Goal: Information Seeking & Learning: Learn about a topic

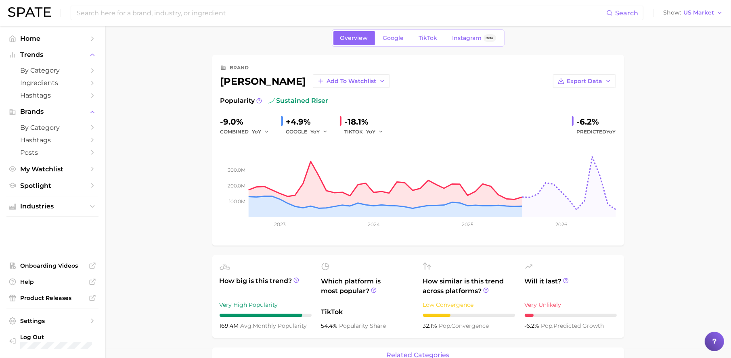
scroll to position [10, 0]
click at [434, 38] on span "TikTok" at bounding box center [428, 37] width 19 height 7
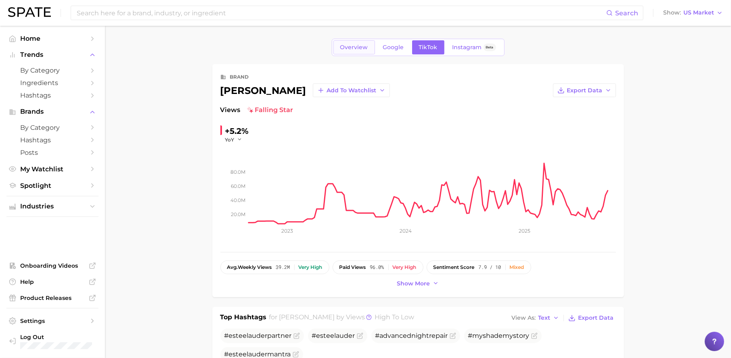
click at [354, 46] on span "Overview" at bounding box center [354, 47] width 28 height 7
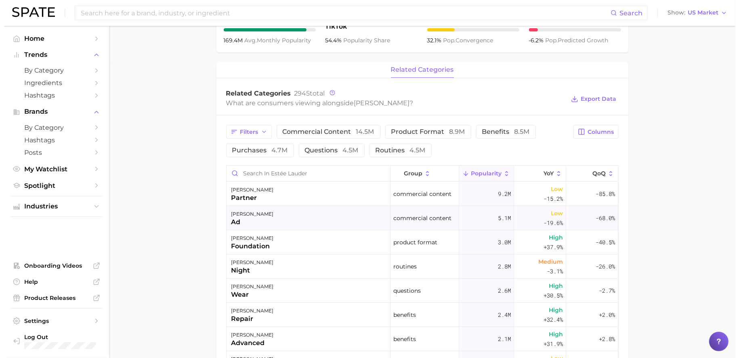
scroll to position [293, 0]
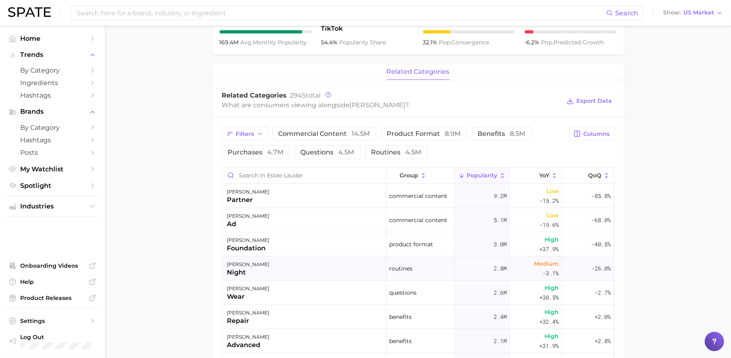
click at [273, 272] on div "[PERSON_NAME] night" at bounding box center [304, 269] width 164 height 24
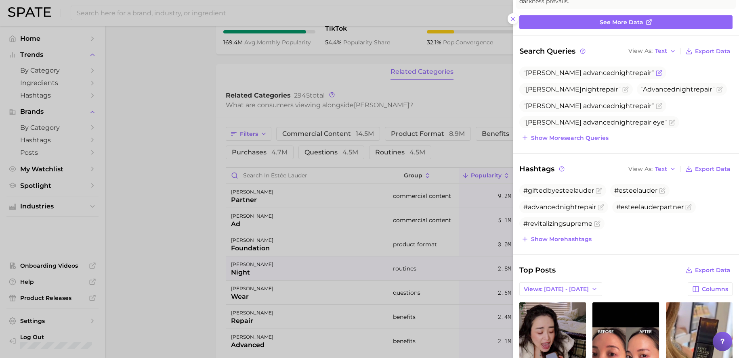
scroll to position [38, 0]
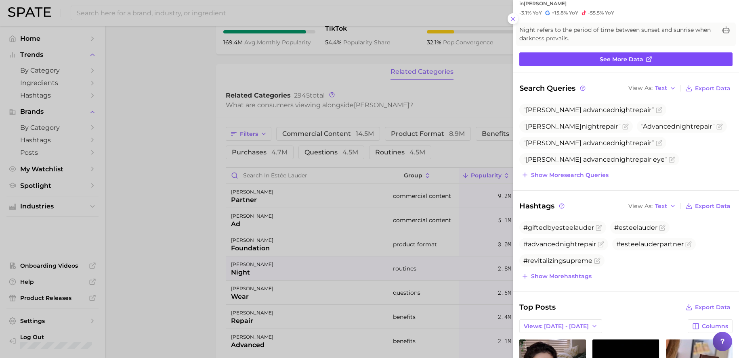
click at [621, 63] on link "See more data" at bounding box center [625, 59] width 213 height 14
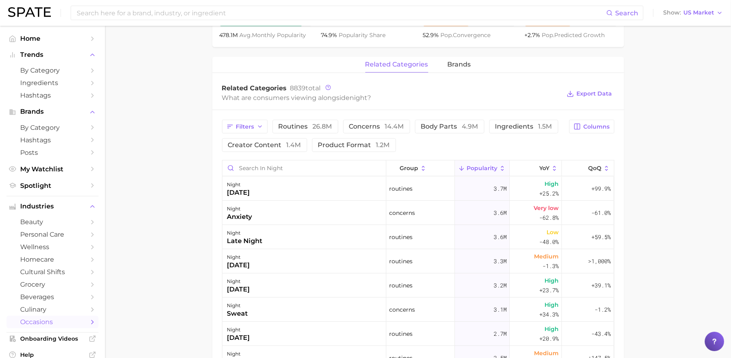
scroll to position [151, 0]
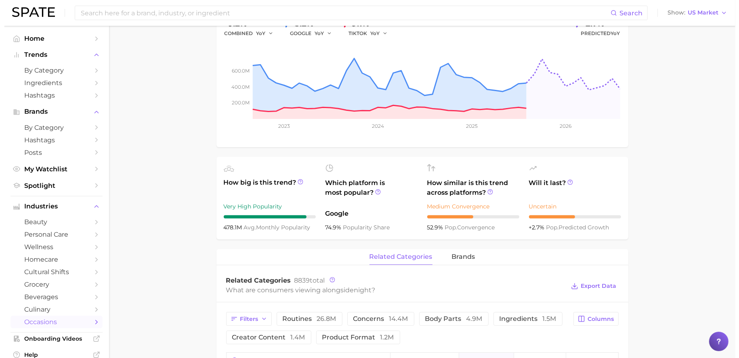
scroll to position [293, 0]
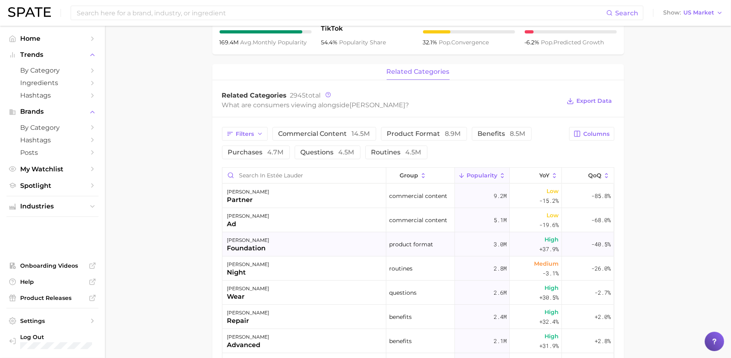
click at [248, 243] on div "[PERSON_NAME]" at bounding box center [248, 241] width 42 height 10
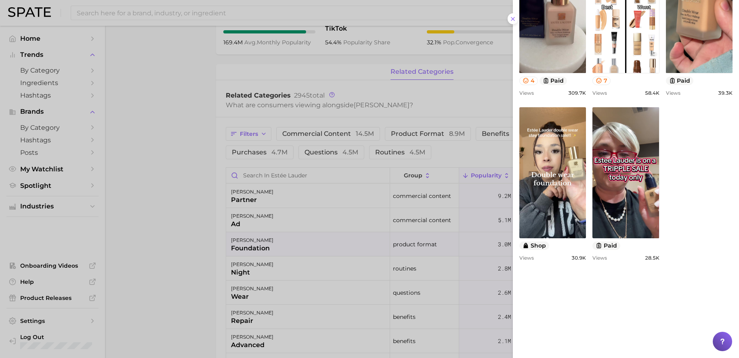
scroll to position [530, 0]
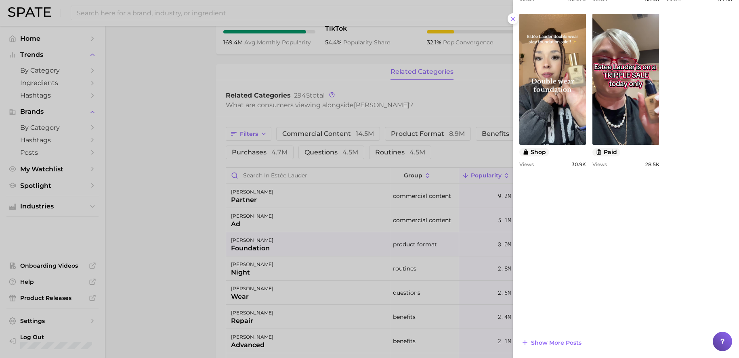
click at [512, 18] on line at bounding box center [512, 18] width 3 height 3
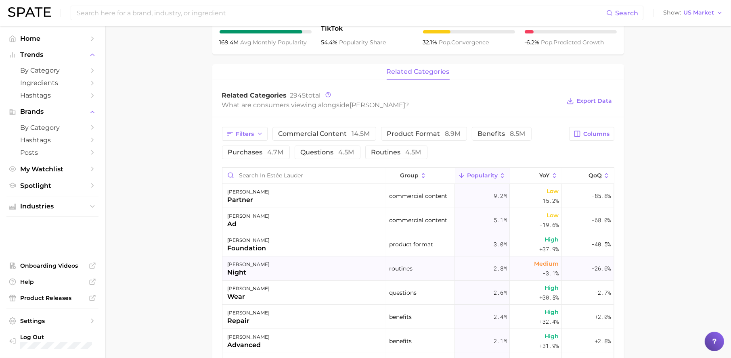
click at [272, 266] on div "[PERSON_NAME] night" at bounding box center [304, 269] width 164 height 24
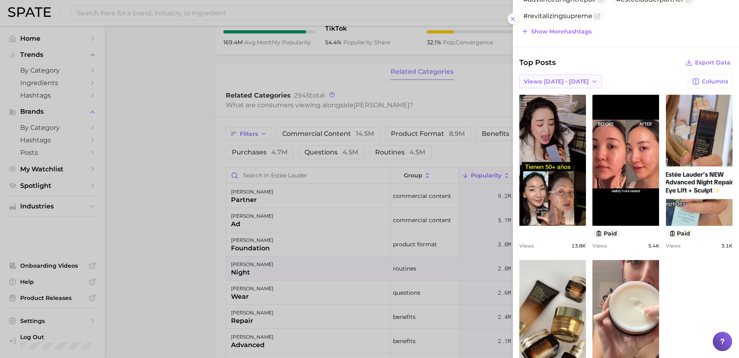
click at [553, 85] on span "Views: [DATE] - [DATE]" at bounding box center [555, 81] width 65 height 7
click at [562, 109] on button "Total Views" at bounding box center [563, 111] width 89 height 15
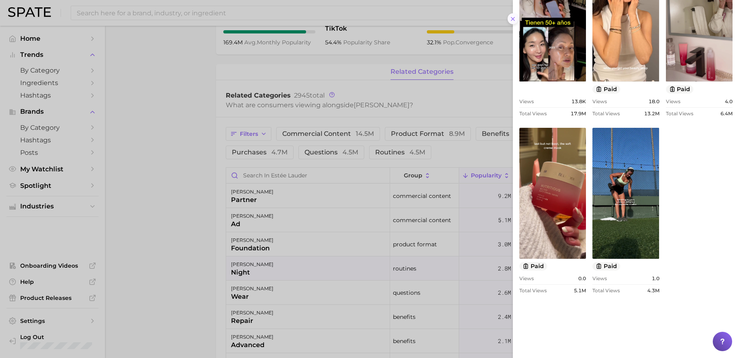
click at [515, 18] on icon at bounding box center [512, 19] width 6 height 6
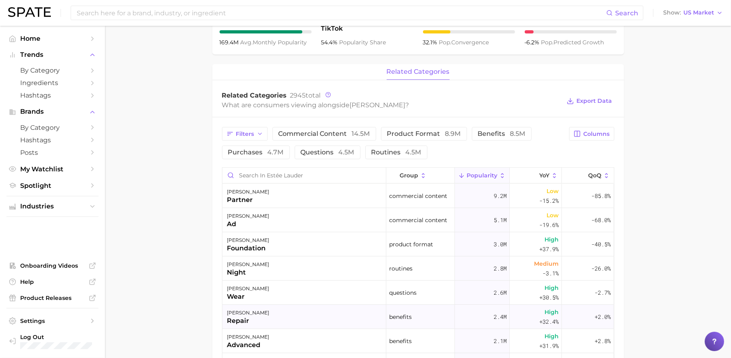
click at [271, 324] on div "[PERSON_NAME] repair" at bounding box center [304, 317] width 164 height 24
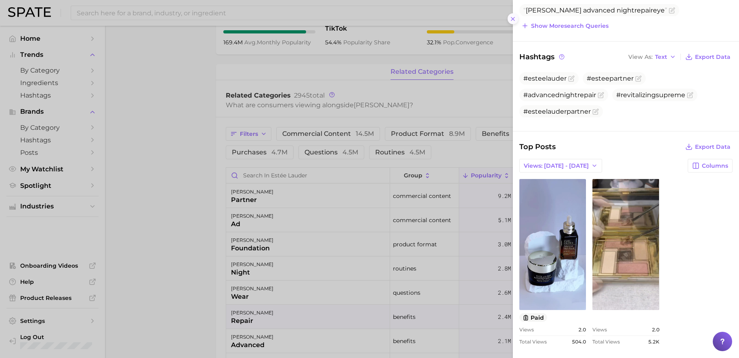
click at [517, 19] on button at bounding box center [512, 18] width 11 height 11
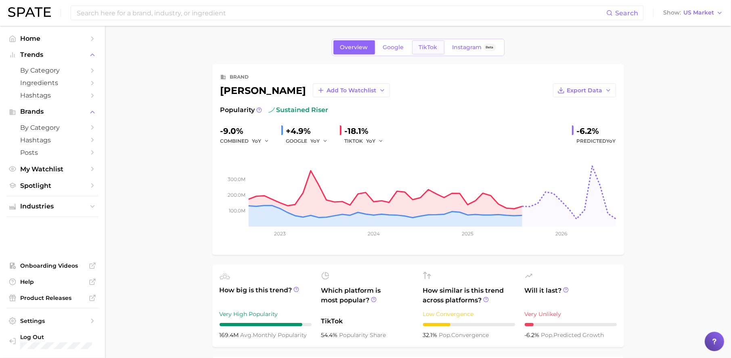
click at [427, 44] on span "TikTok" at bounding box center [428, 47] width 19 height 7
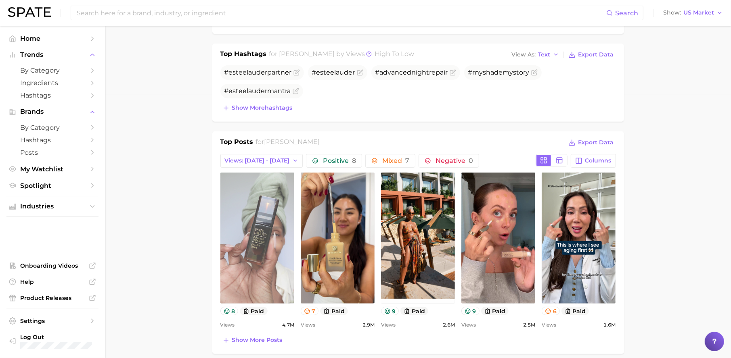
click at [247, 281] on link "view post on TikTok" at bounding box center [257, 238] width 74 height 131
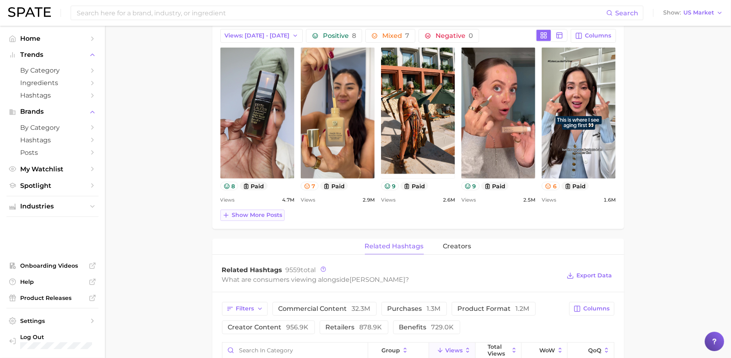
click at [241, 219] on span "Show more posts" at bounding box center [257, 215] width 50 height 7
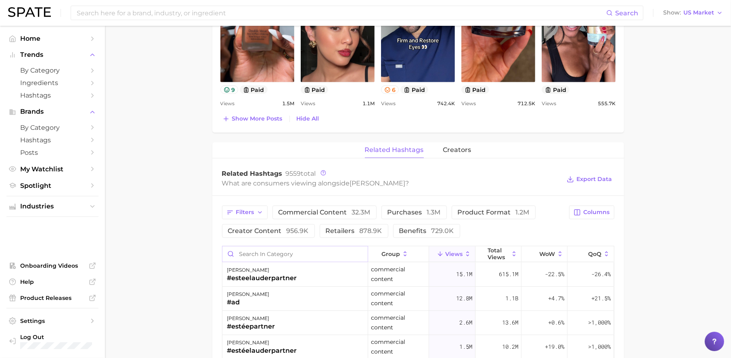
click at [265, 251] on input "Search in category" at bounding box center [294, 254] width 145 height 15
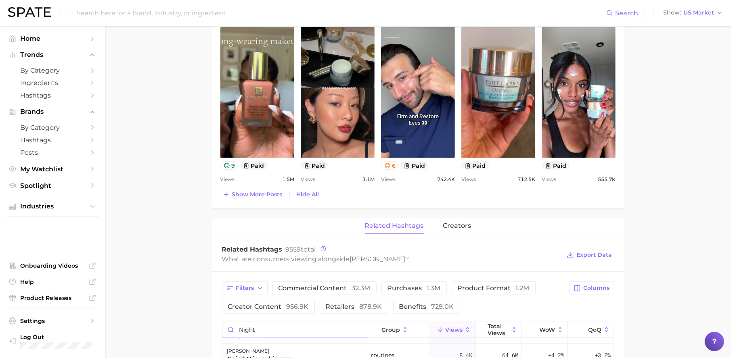
drag, startPoint x: 220, startPoint y: 328, endPoint x: 187, endPoint y: 324, distance: 33.3
click at [187, 324] on main "Overview Google TikTok Instagram Beta brand [PERSON_NAME] Add to Watchlist Expo…" at bounding box center [418, 89] width 626 height 1283
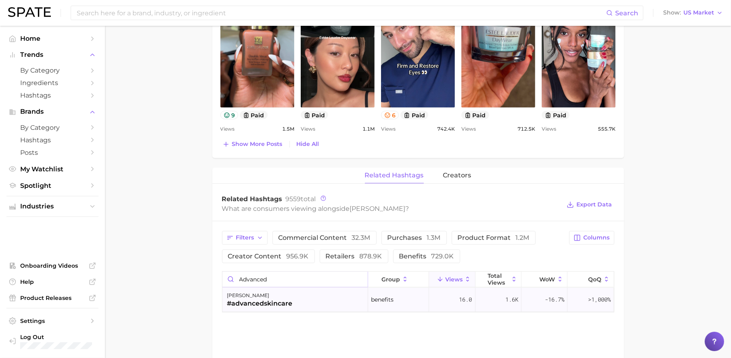
type input "advanced"
click at [263, 298] on div "[PERSON_NAME]" at bounding box center [259, 296] width 65 height 10
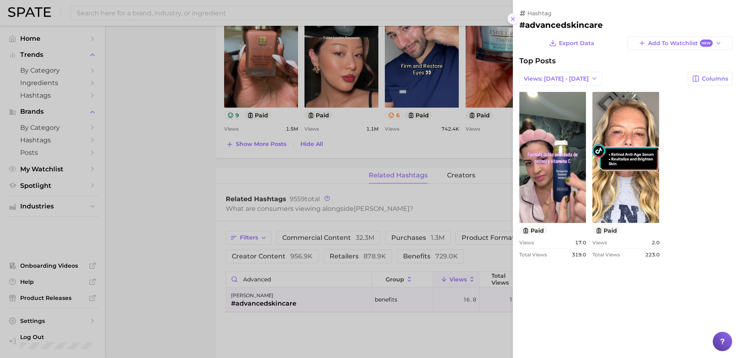
click at [517, 20] on button at bounding box center [512, 18] width 11 height 11
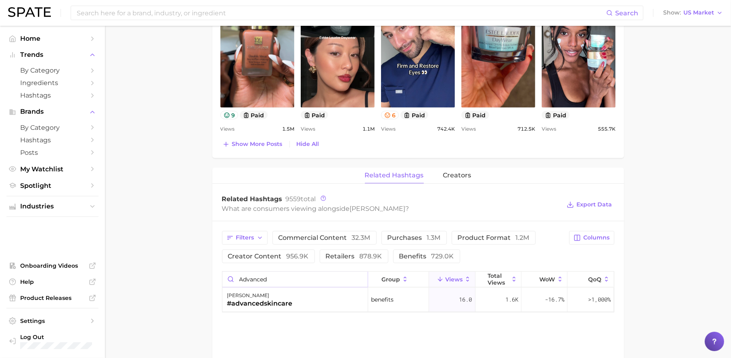
drag, startPoint x: 293, startPoint y: 283, endPoint x: 168, endPoint y: 281, distance: 125.1
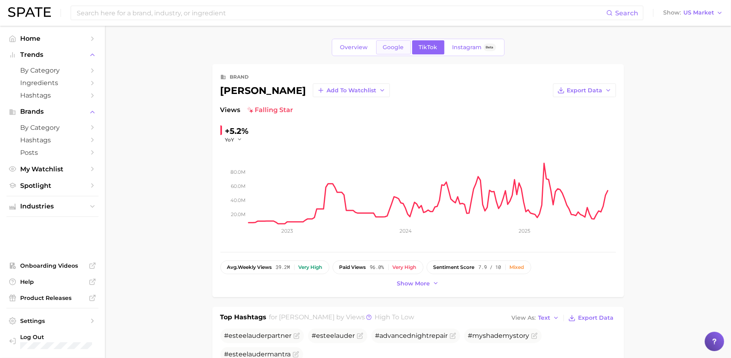
click at [401, 47] on span "Google" at bounding box center [393, 47] width 21 height 7
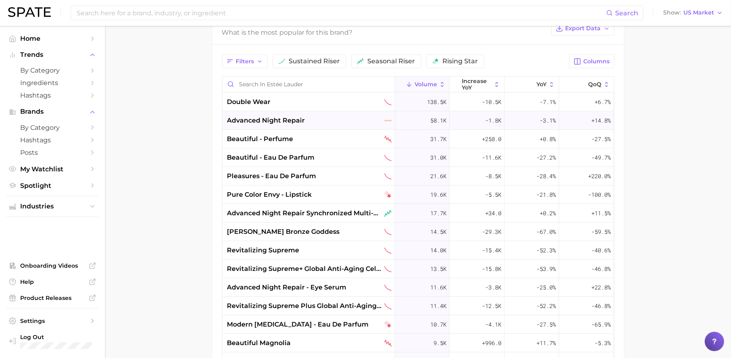
click at [307, 125] on div "advanced night repair" at bounding box center [309, 121] width 164 height 10
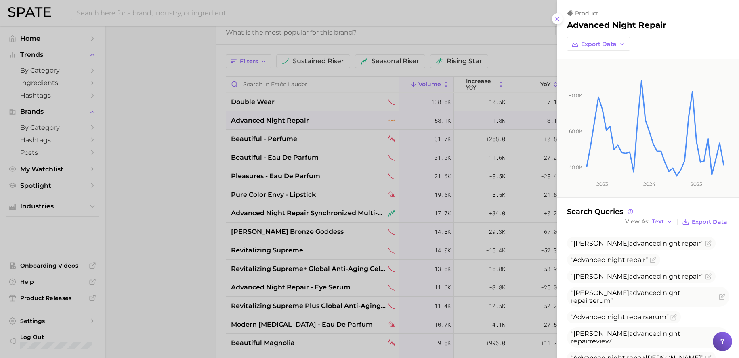
click at [559, 23] on button at bounding box center [557, 18] width 11 height 11
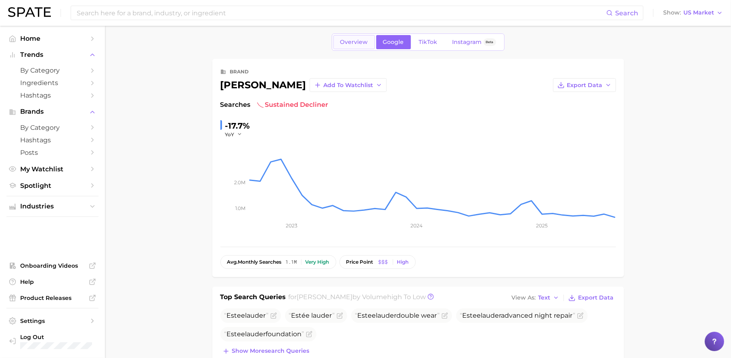
click at [341, 40] on link "Overview" at bounding box center [354, 42] width 42 height 14
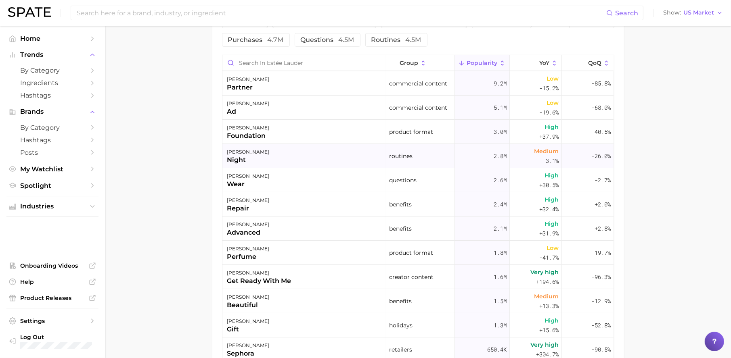
click at [261, 163] on div "[PERSON_NAME] night" at bounding box center [304, 156] width 164 height 24
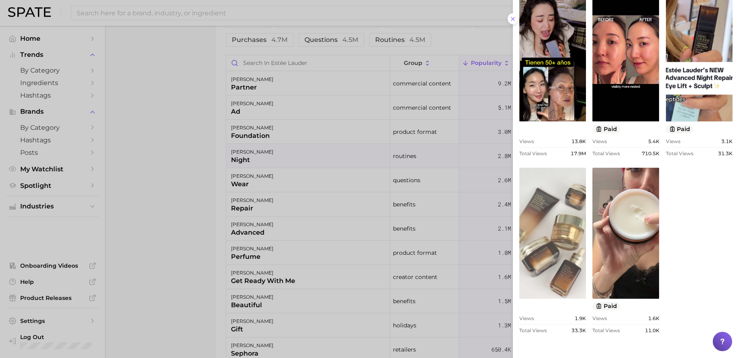
click at [586, 241] on link "view post on TikTok" at bounding box center [552, 233] width 67 height 131
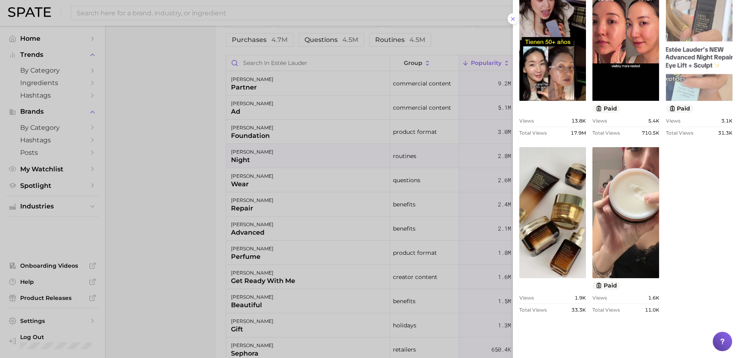
scroll to position [425, 0]
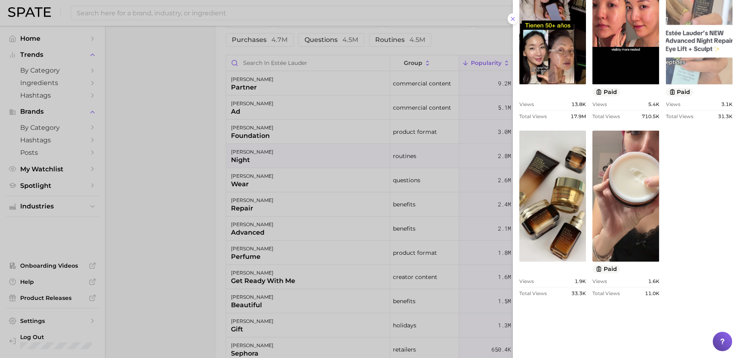
click at [666, 84] on link "view post on TikTok" at bounding box center [699, 18] width 67 height 131
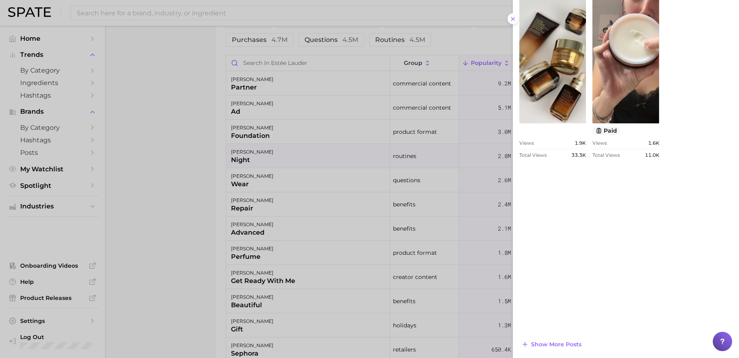
scroll to position [565, 0]
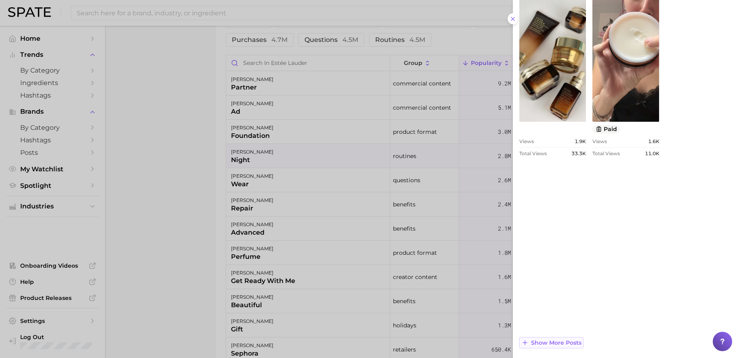
click at [576, 340] on span "Show more posts" at bounding box center [556, 343] width 50 height 7
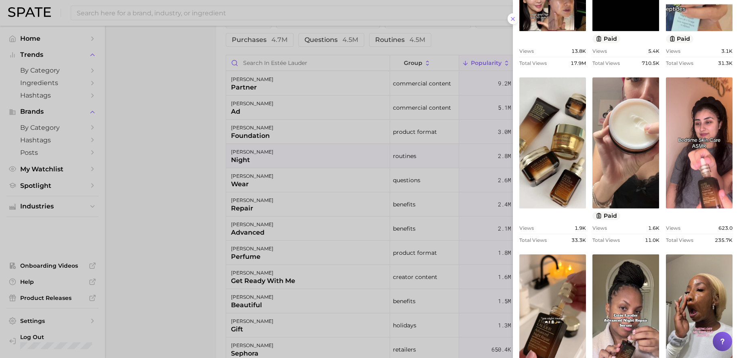
scroll to position [484, 0]
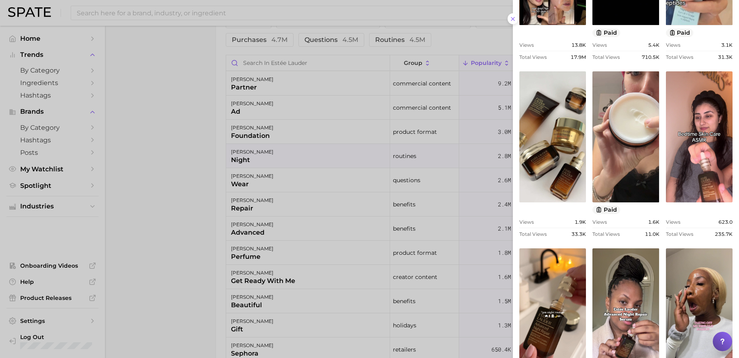
click at [263, 197] on div at bounding box center [369, 179] width 739 height 358
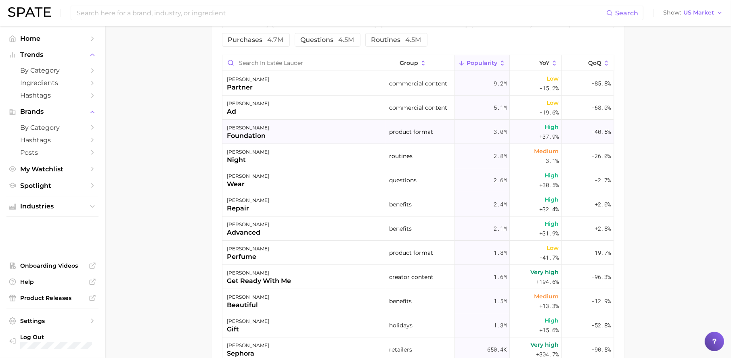
click at [246, 131] on div "[PERSON_NAME]" at bounding box center [248, 128] width 42 height 10
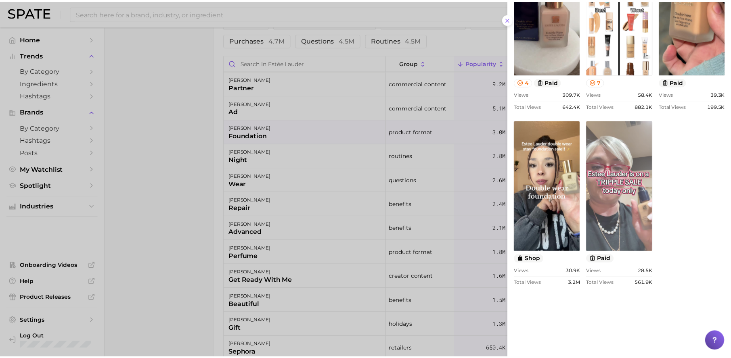
scroll to position [437, 0]
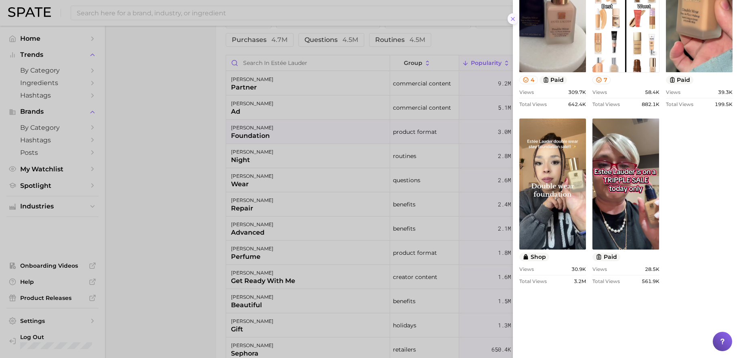
click at [511, 21] on icon at bounding box center [512, 19] width 6 height 6
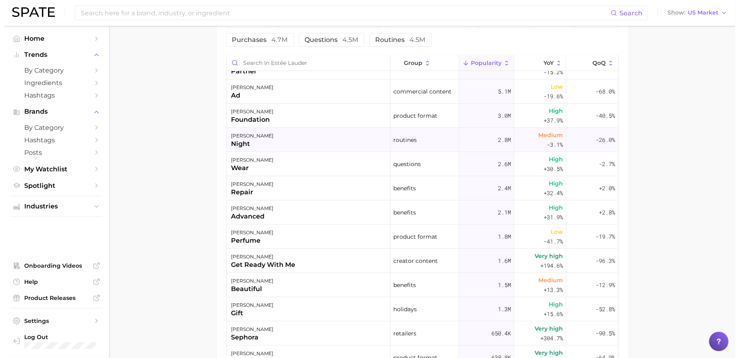
scroll to position [0, 0]
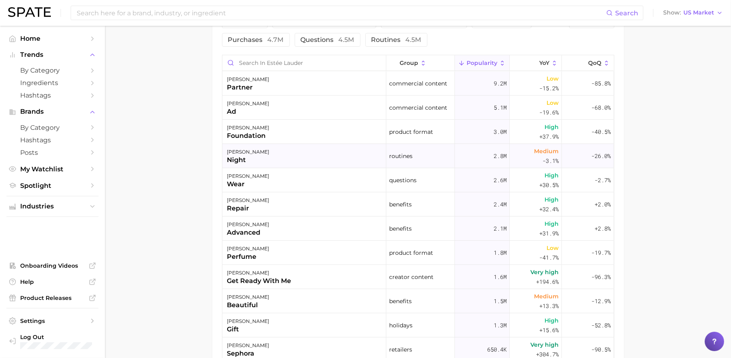
click at [263, 153] on div "[PERSON_NAME] night" at bounding box center [304, 156] width 164 height 24
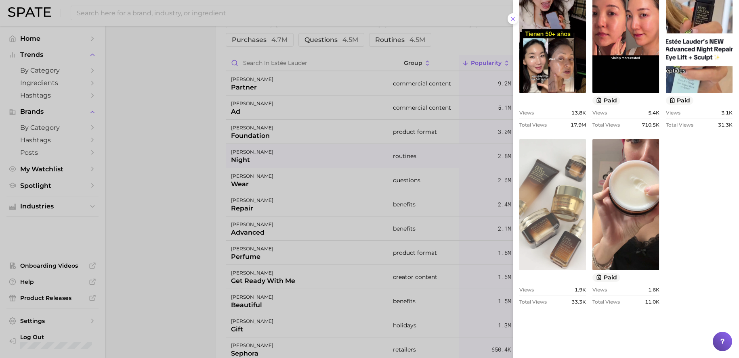
scroll to position [417, 0]
click at [586, 223] on link "view post on TikTok" at bounding box center [552, 204] width 67 height 131
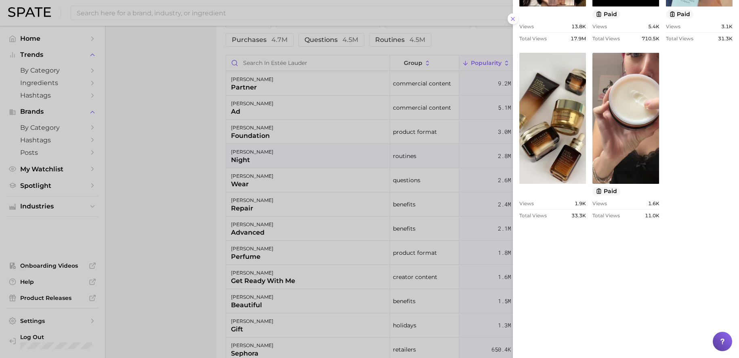
scroll to position [565, 0]
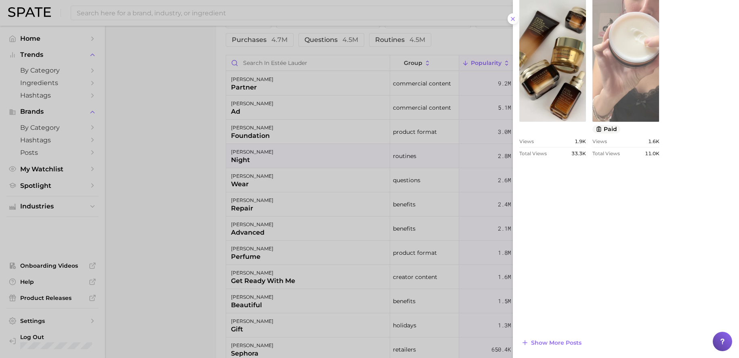
click at [592, 122] on link "view post on TikTok" at bounding box center [625, 56] width 67 height 131
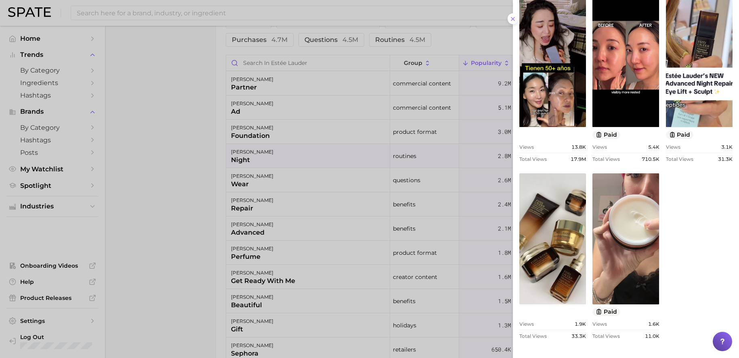
scroll to position [382, 0]
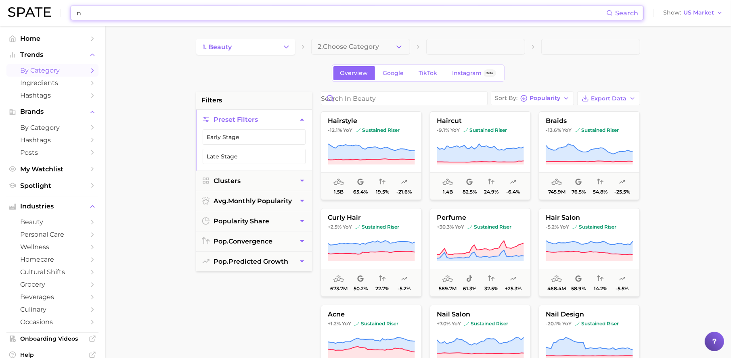
scroll to position [42, 0]
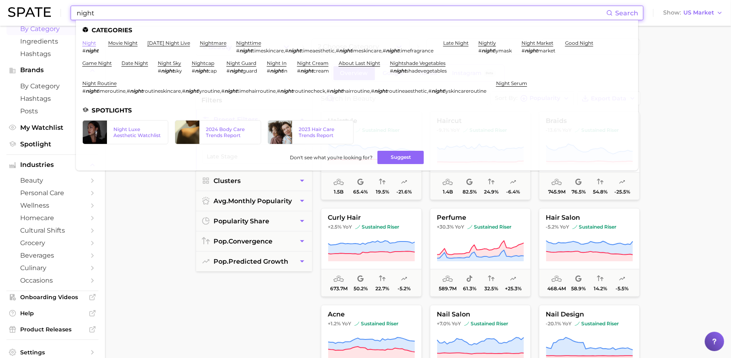
type input "night"
click at [92, 43] on link "night" at bounding box center [89, 43] width 14 height 6
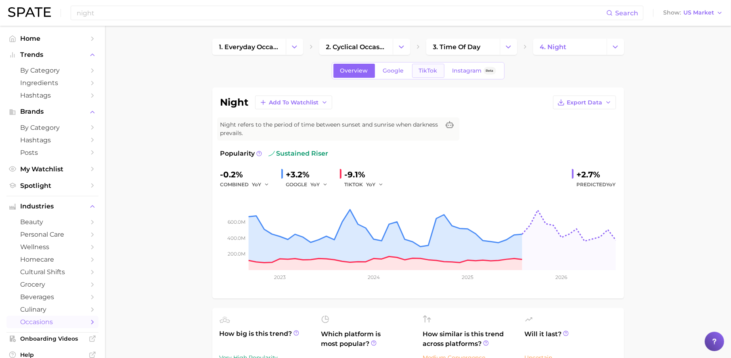
click at [415, 66] on link "TikTok" at bounding box center [428, 71] width 32 height 14
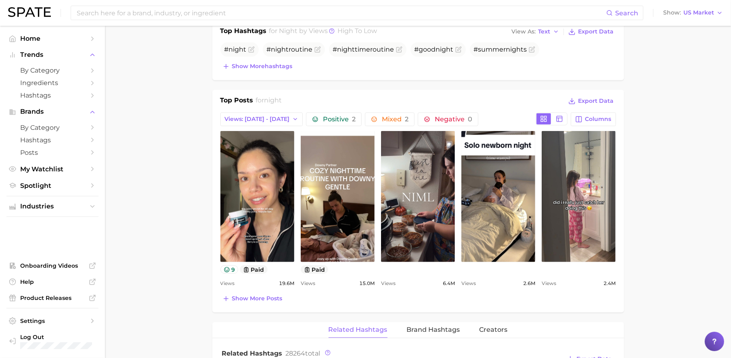
scroll to position [334, 0]
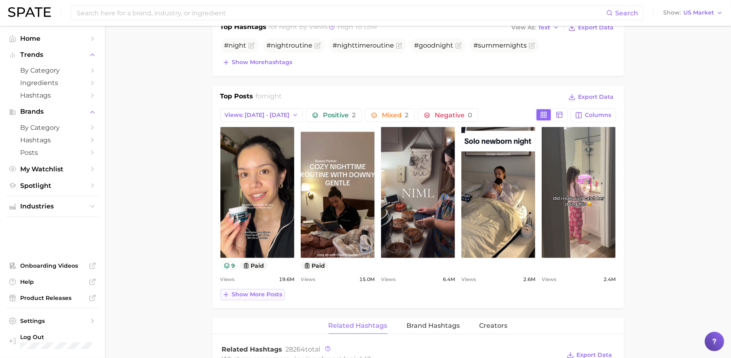
click at [266, 298] on span "Show more posts" at bounding box center [257, 294] width 50 height 7
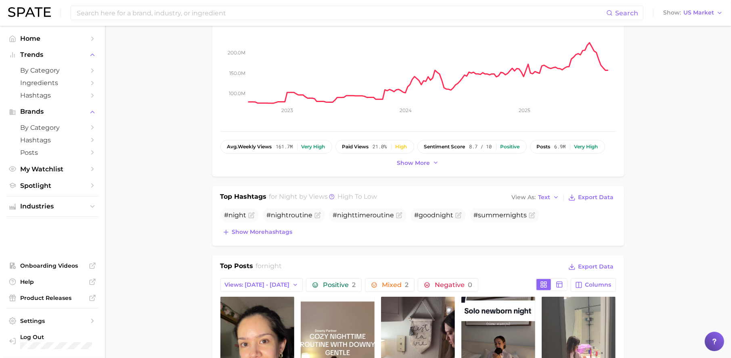
scroll to position [151, 0]
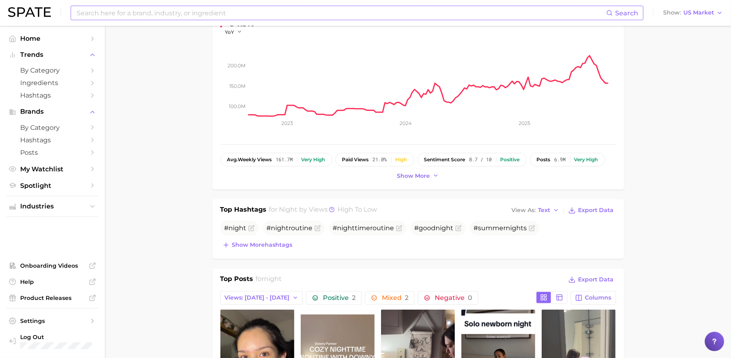
click at [216, 17] on input at bounding box center [341, 13] width 530 height 14
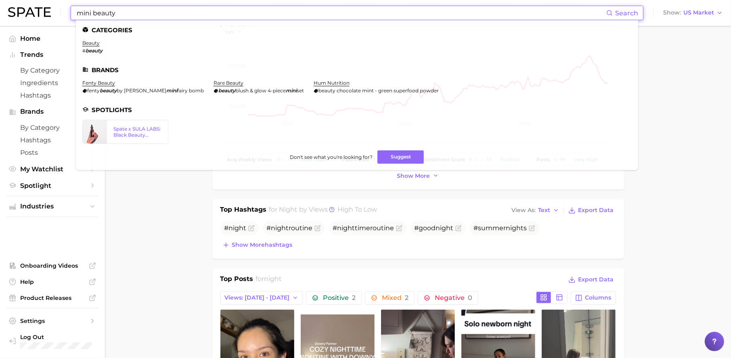
drag, startPoint x: 182, startPoint y: 15, endPoint x: 92, endPoint y: 15, distance: 90.4
click at [92, 15] on input "mini beauty" at bounding box center [341, 13] width 530 height 14
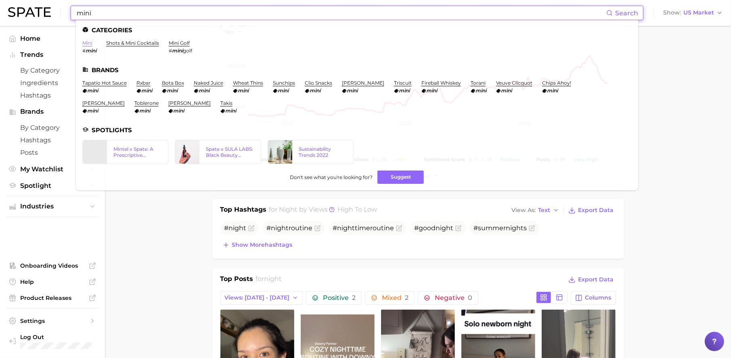
type input "mini"
click at [92, 42] on link "mini" at bounding box center [87, 43] width 10 height 6
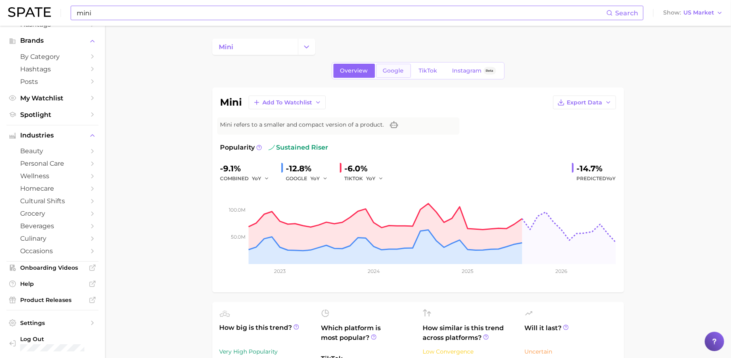
click at [397, 71] on span "Google" at bounding box center [393, 70] width 21 height 7
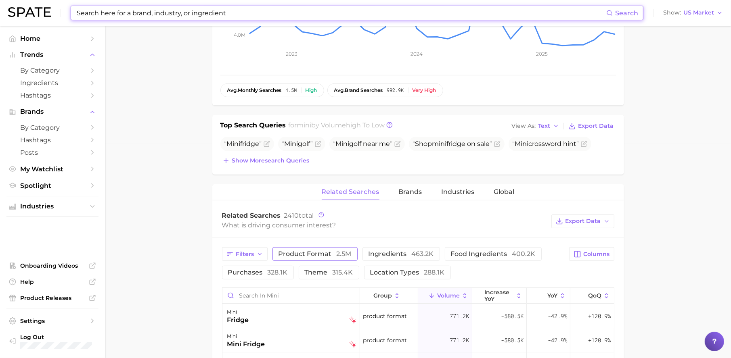
scroll to position [216, 0]
click at [274, 299] on input "Search in mini" at bounding box center [290, 294] width 137 height 15
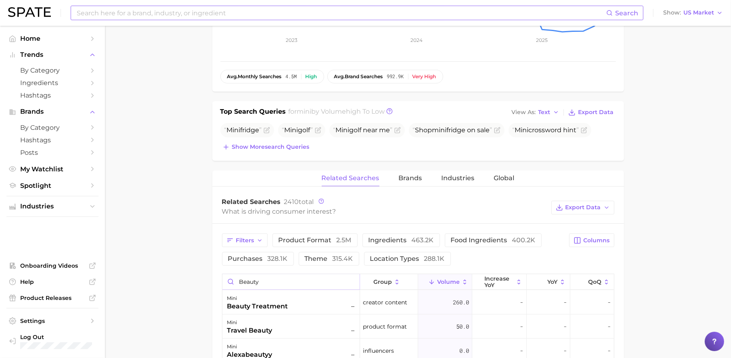
scroll to position [173, 0]
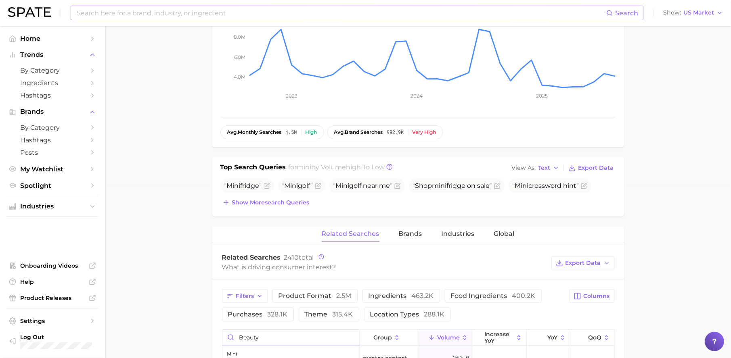
type input "beauty"
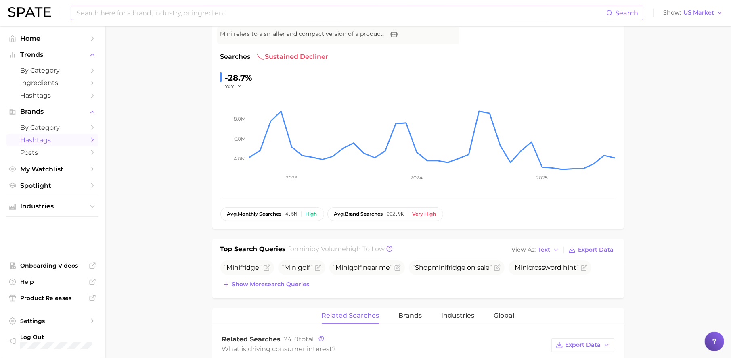
scroll to position [44, 0]
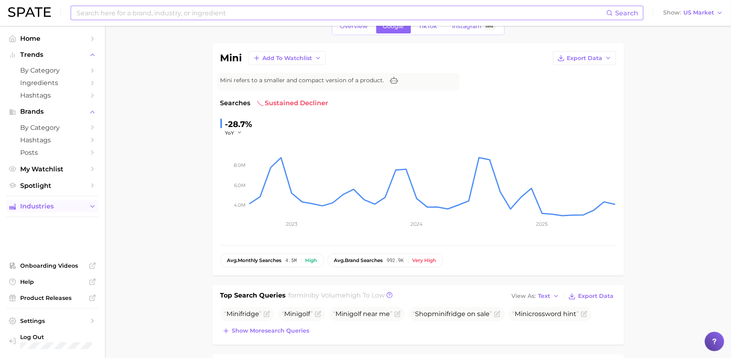
click at [67, 206] on span "Industries" at bounding box center [52, 206] width 65 height 7
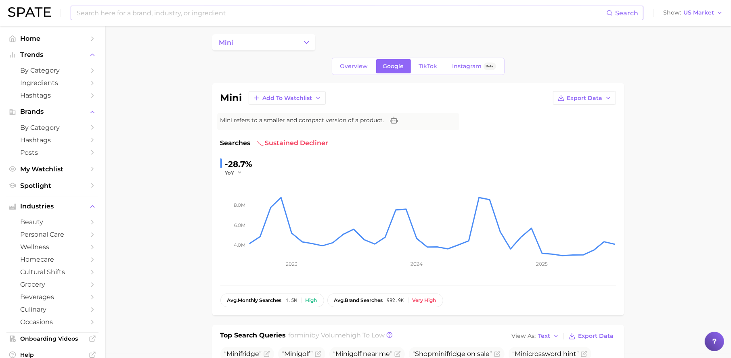
scroll to position [0, 0]
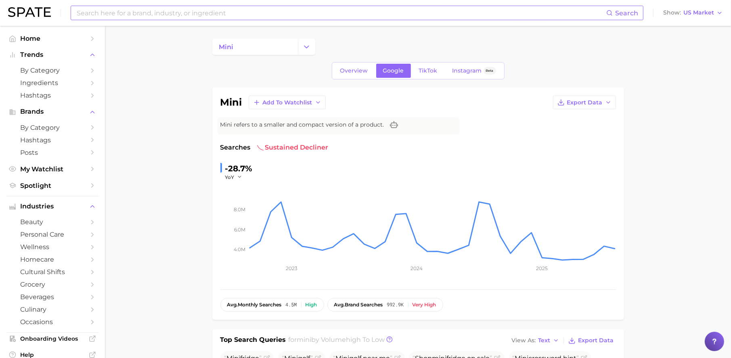
click at [151, 18] on input at bounding box center [341, 13] width 530 height 14
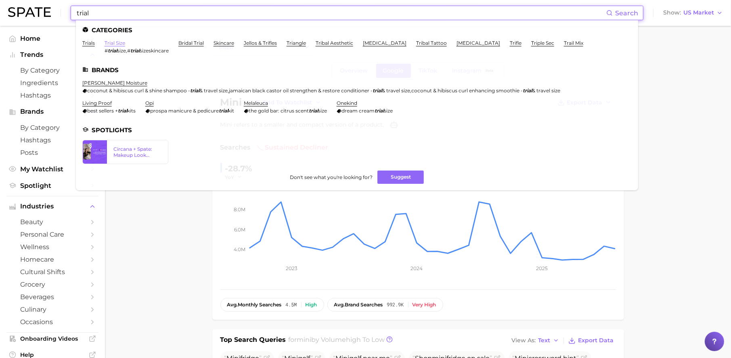
type input "trial"
click at [106, 40] on link "trial size" at bounding box center [115, 43] width 21 height 6
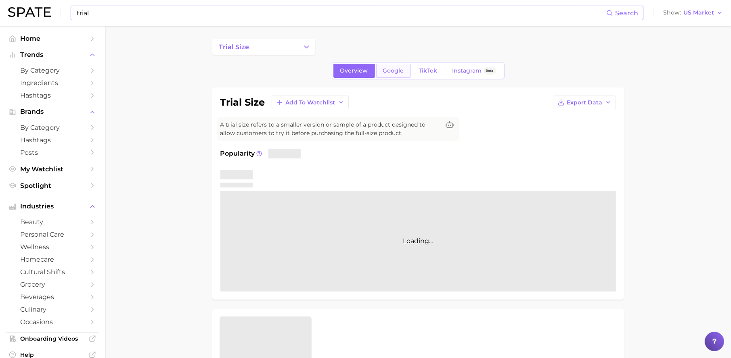
click at [403, 70] on span "Google" at bounding box center [393, 70] width 21 height 7
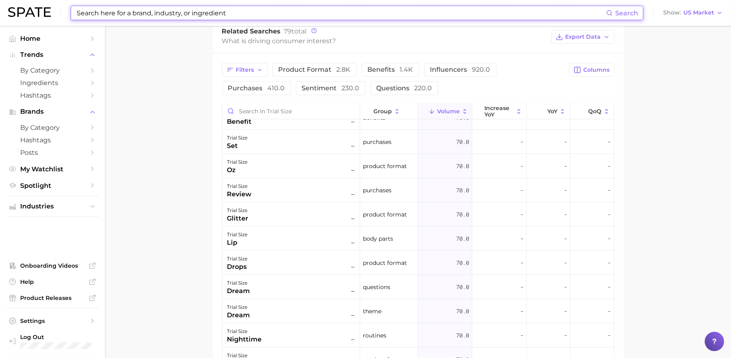
scroll to position [29, 0]
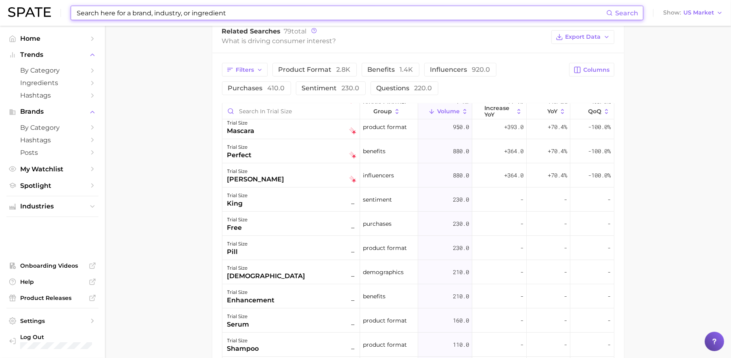
click at [201, 10] on input at bounding box center [341, 13] width 530 height 14
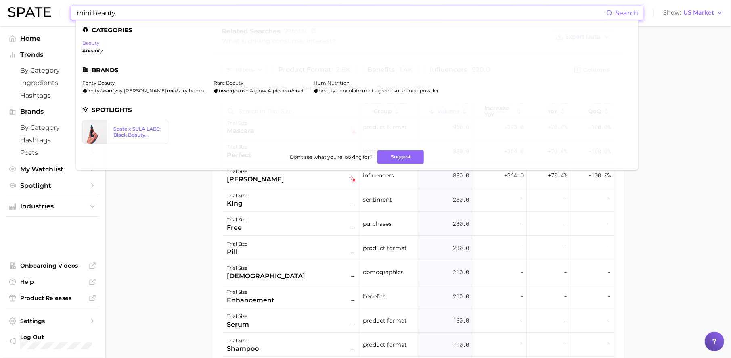
type input "mini beauty"
click at [83, 42] on link "beauty" at bounding box center [90, 43] width 17 height 6
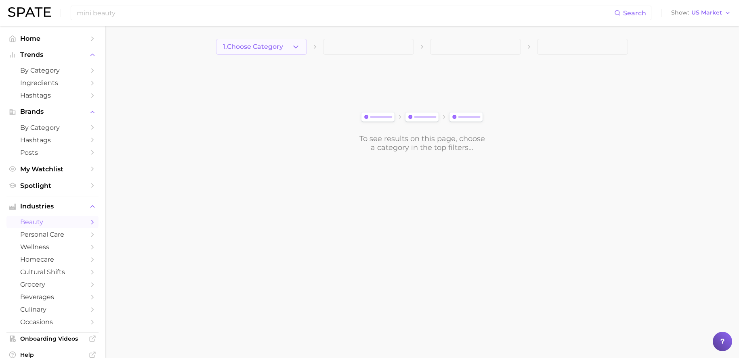
click at [268, 44] on span "1. Choose Category" at bounding box center [253, 46] width 60 height 7
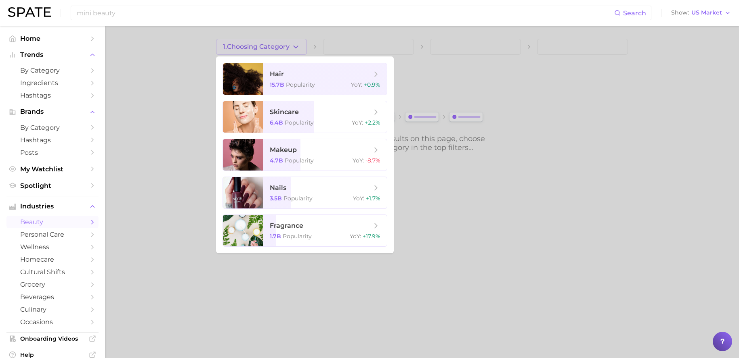
click at [132, 79] on div at bounding box center [369, 179] width 739 height 358
